Goal: Transaction & Acquisition: Purchase product/service

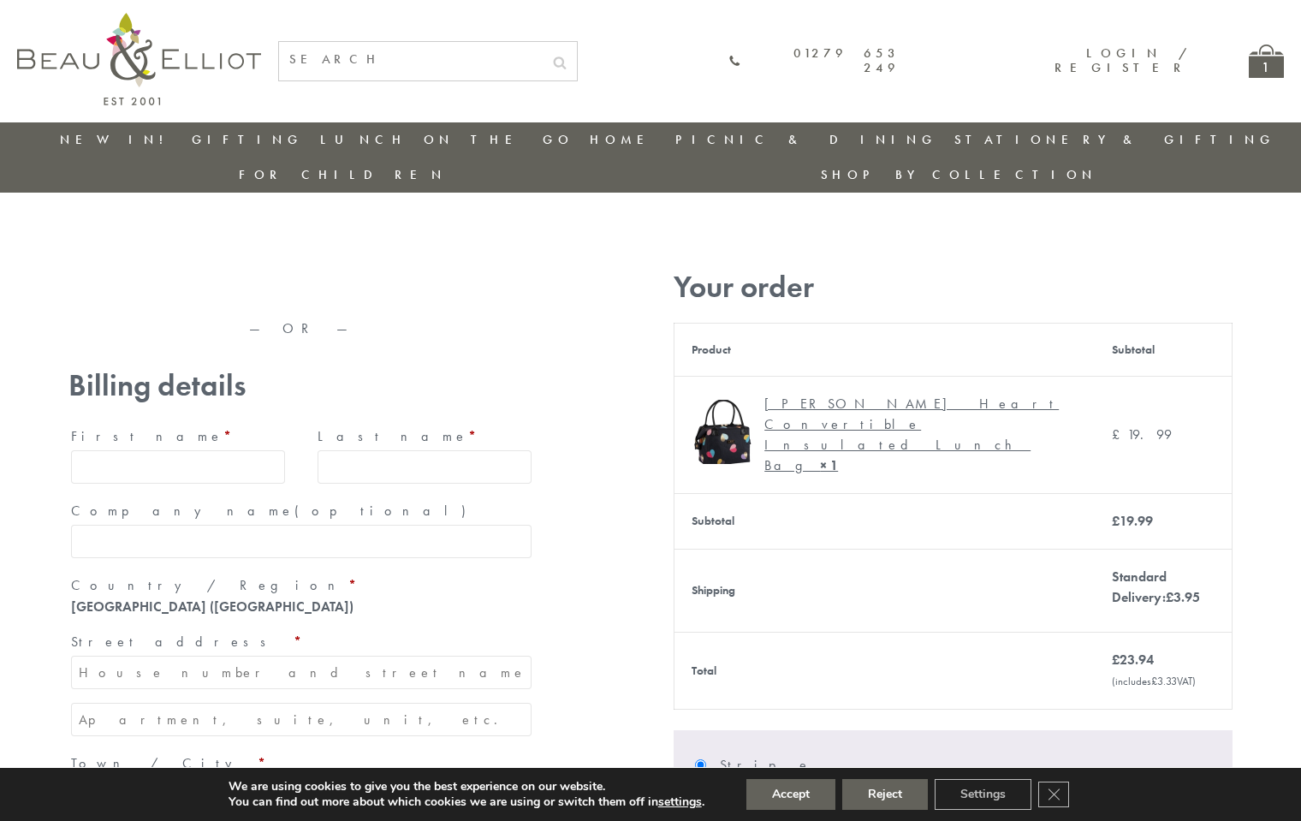
type input "maria33@yahoo.com"
type input "Maria"
type input "Williams"
type input "23, Scottsdale, Happytown"
type input "London"
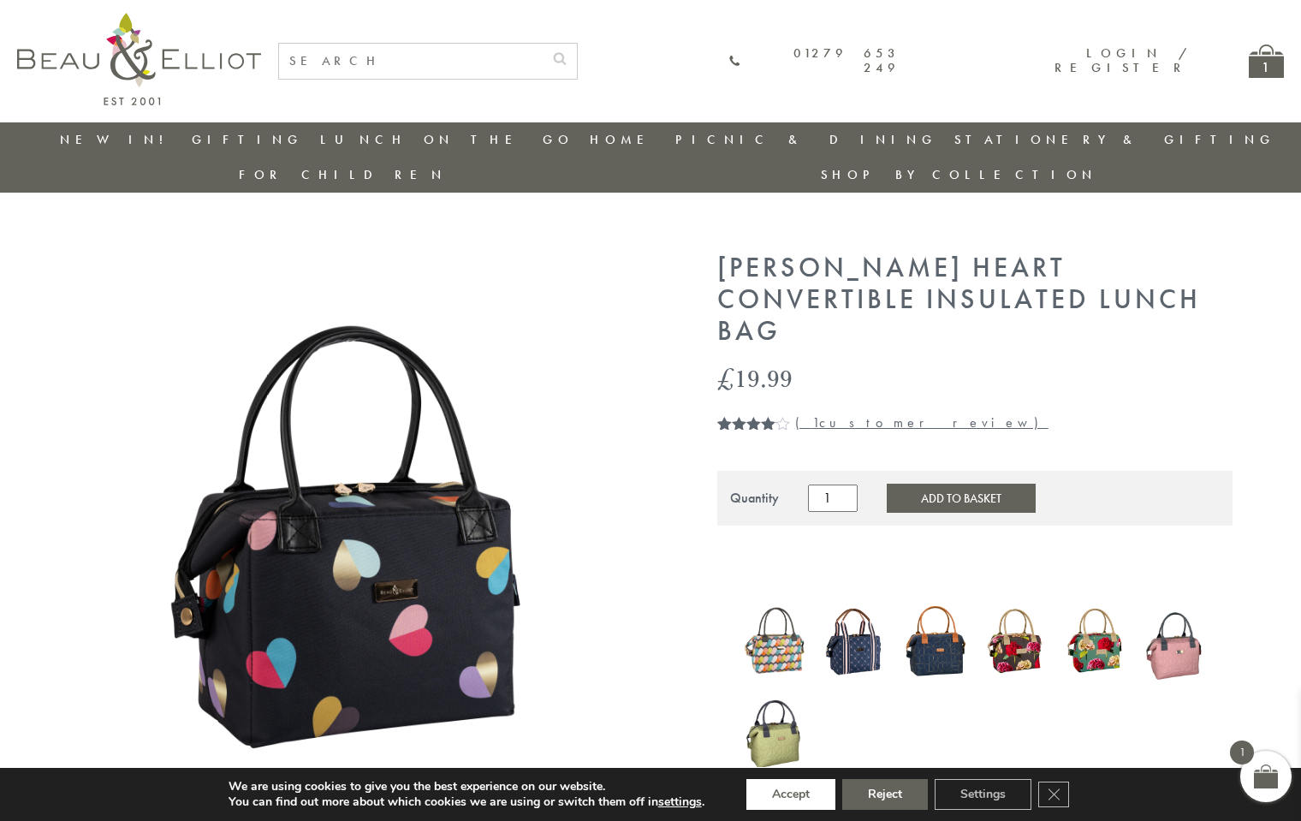
click at [791, 794] on button "Accept" at bounding box center [790, 794] width 89 height 31
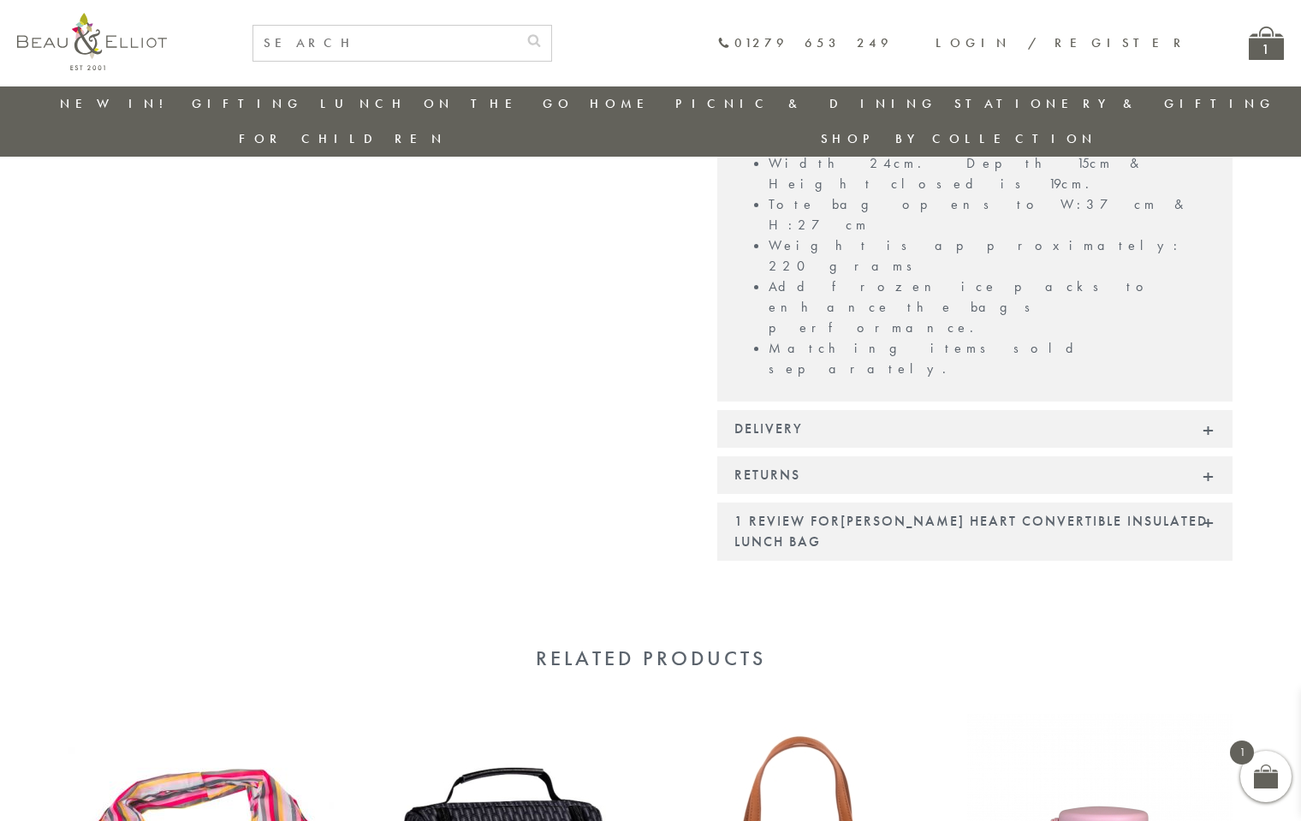
scroll to position [1437, 0]
